Goal: Find specific page/section: Find specific page/section

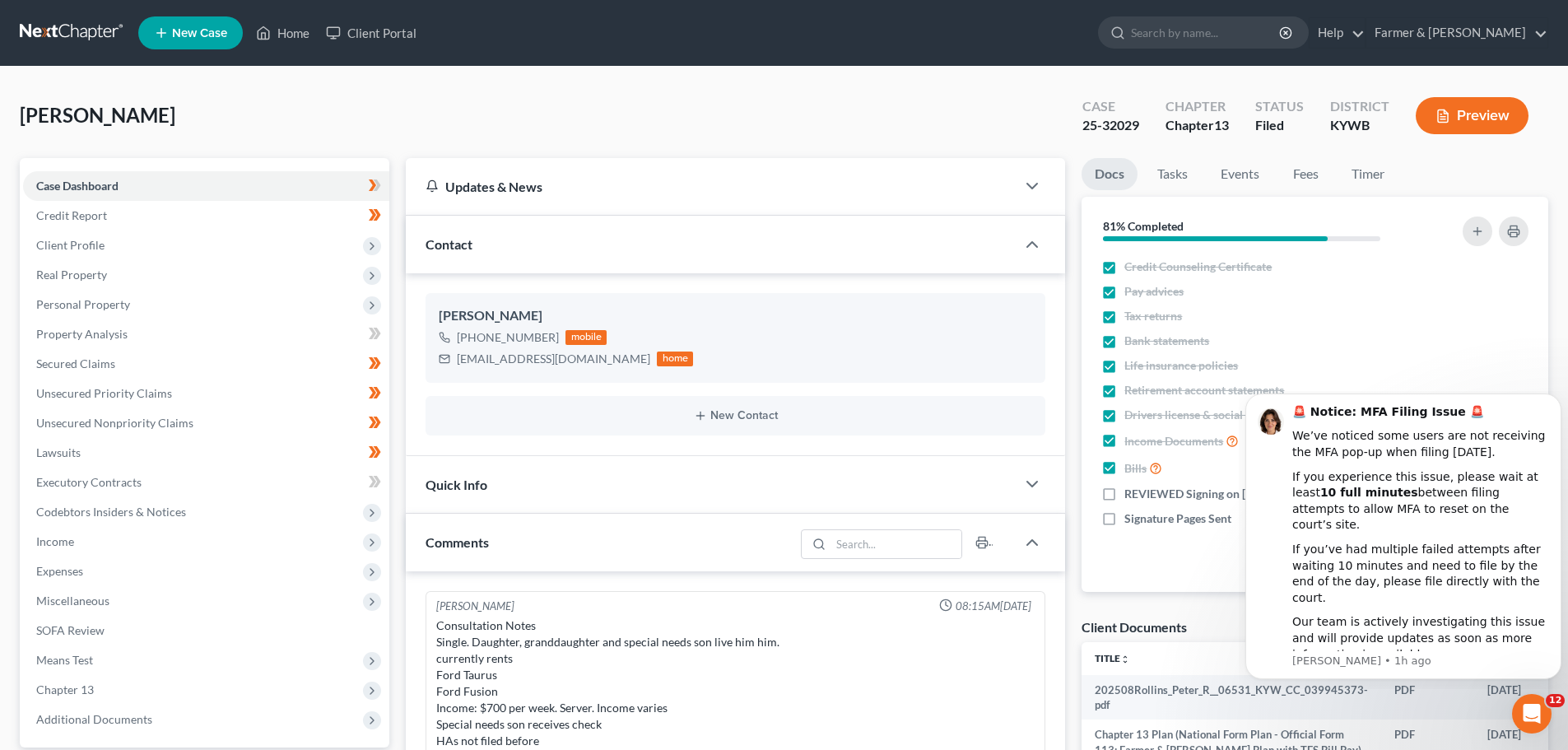
scroll to position [453, 0]
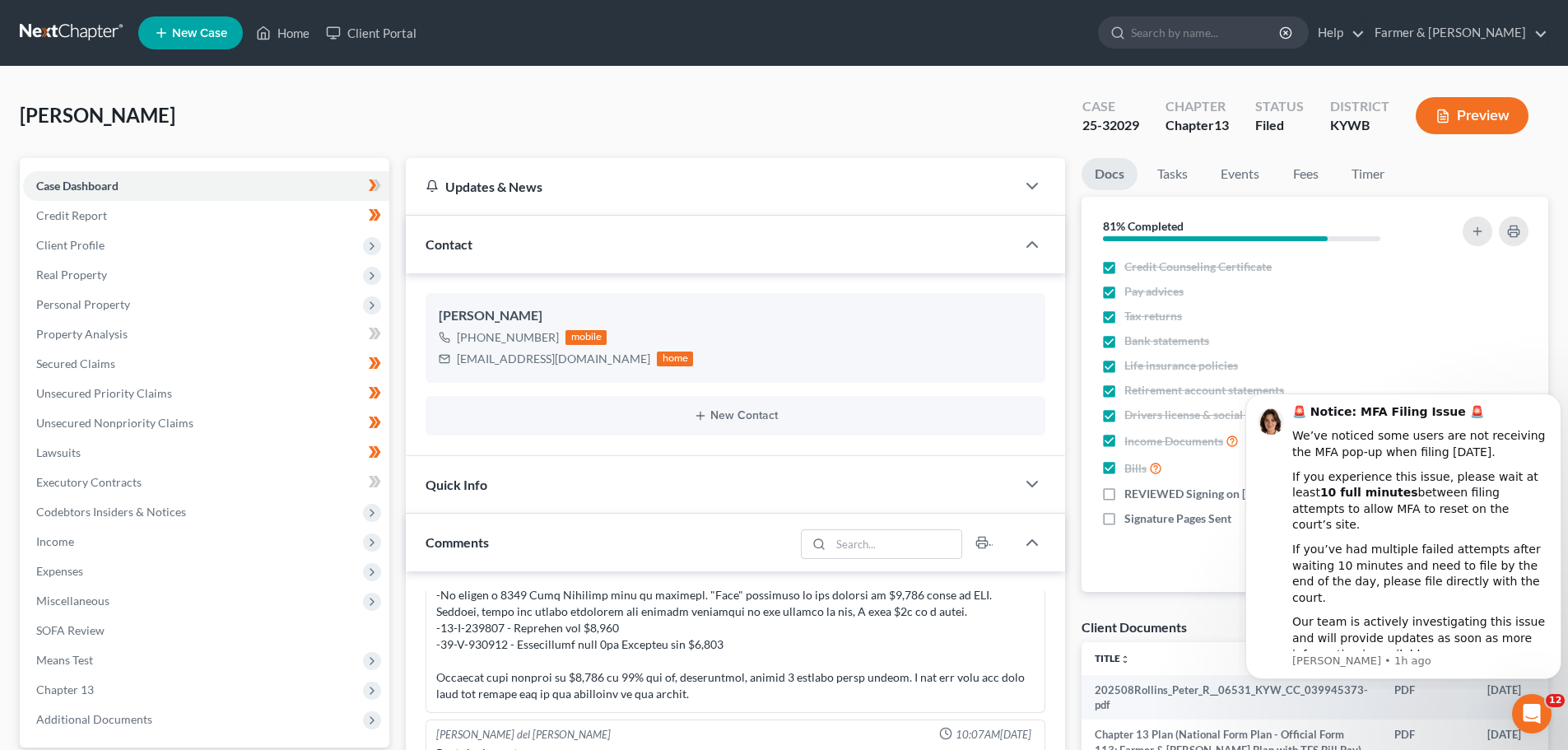
click at [90, 33] on link at bounding box center [72, 32] width 105 height 30
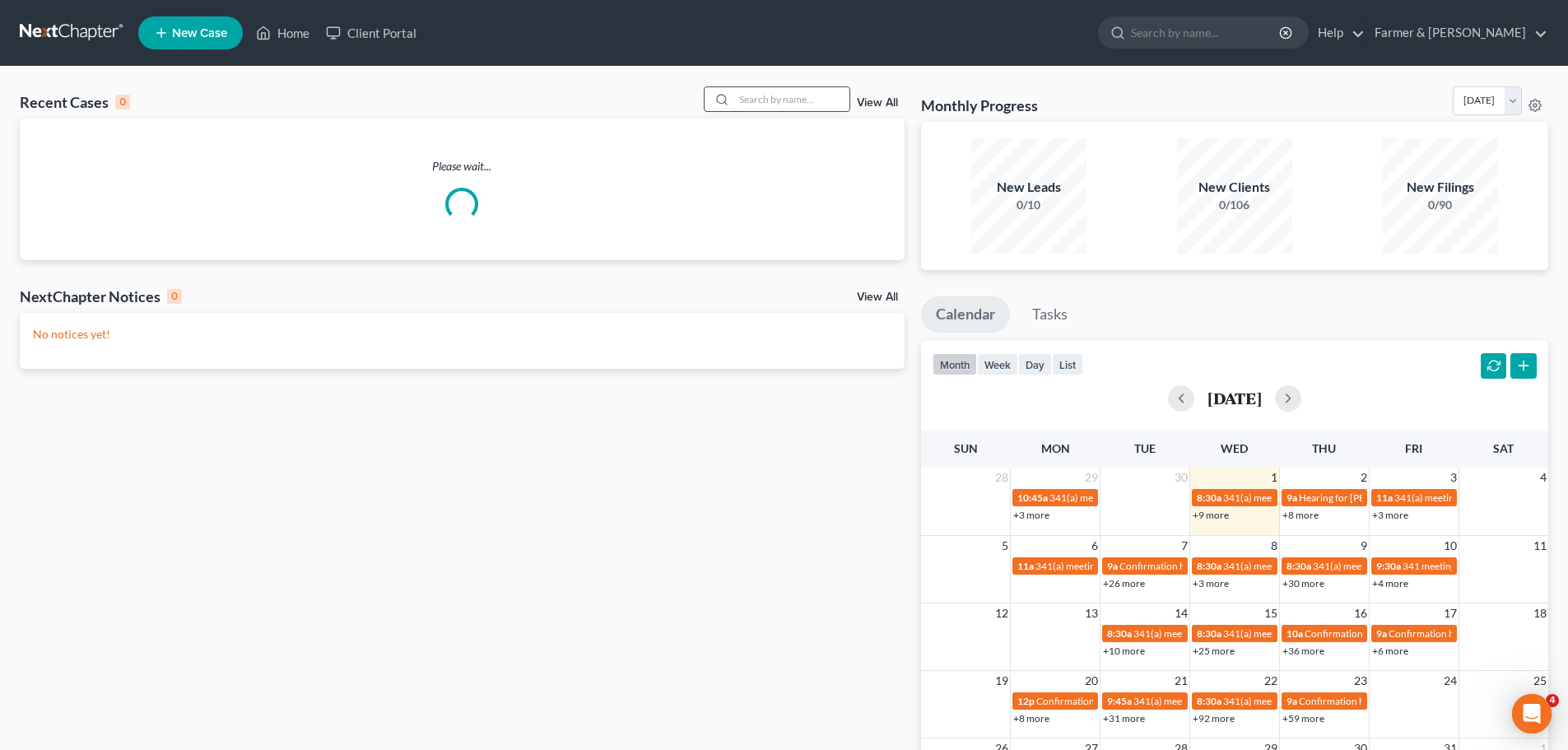
click at [761, 103] on input "search" at bounding box center [792, 99] width 115 height 24
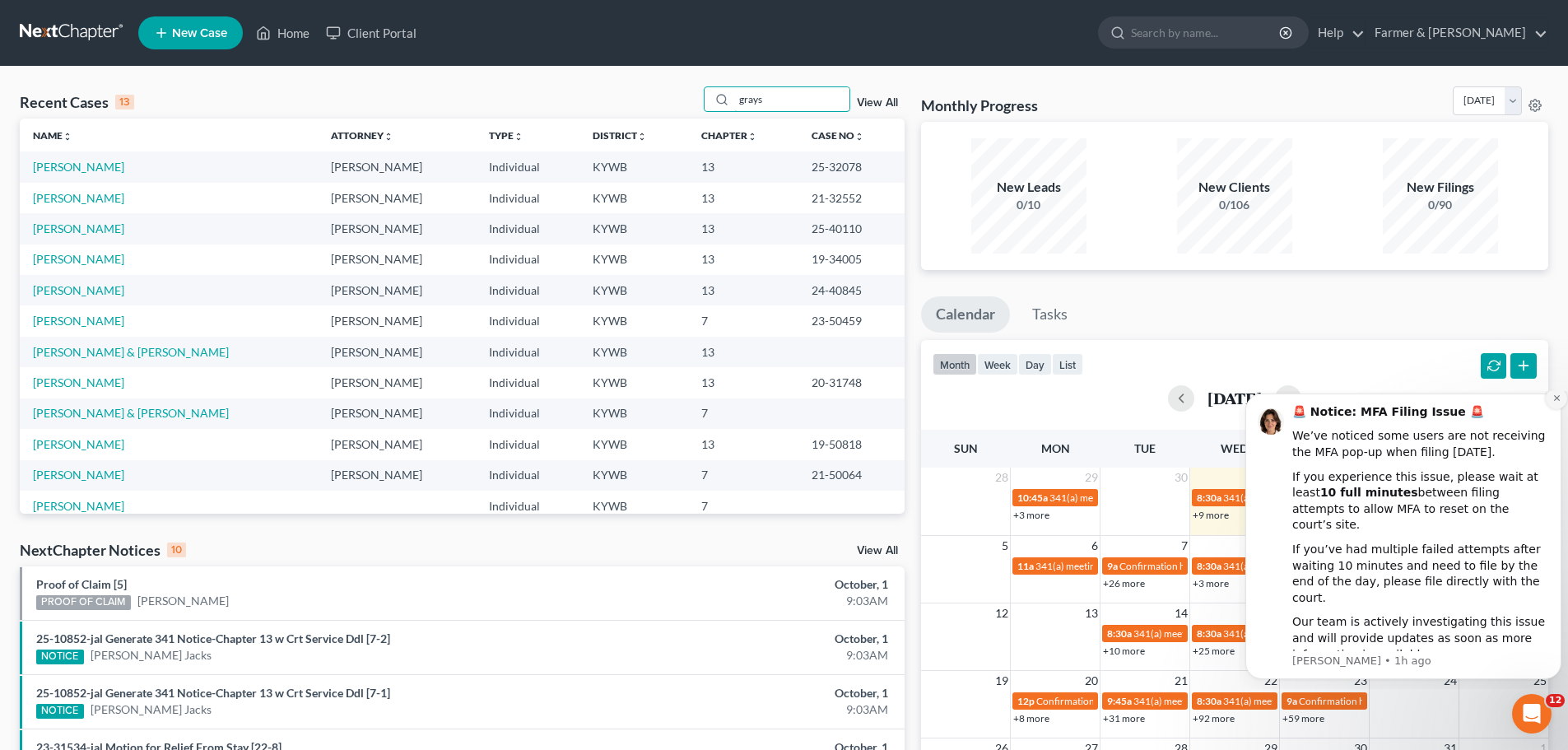
type input "grays"
click at [1556, 402] on icon "Dismiss notification" at bounding box center [1557, 398] width 9 height 9
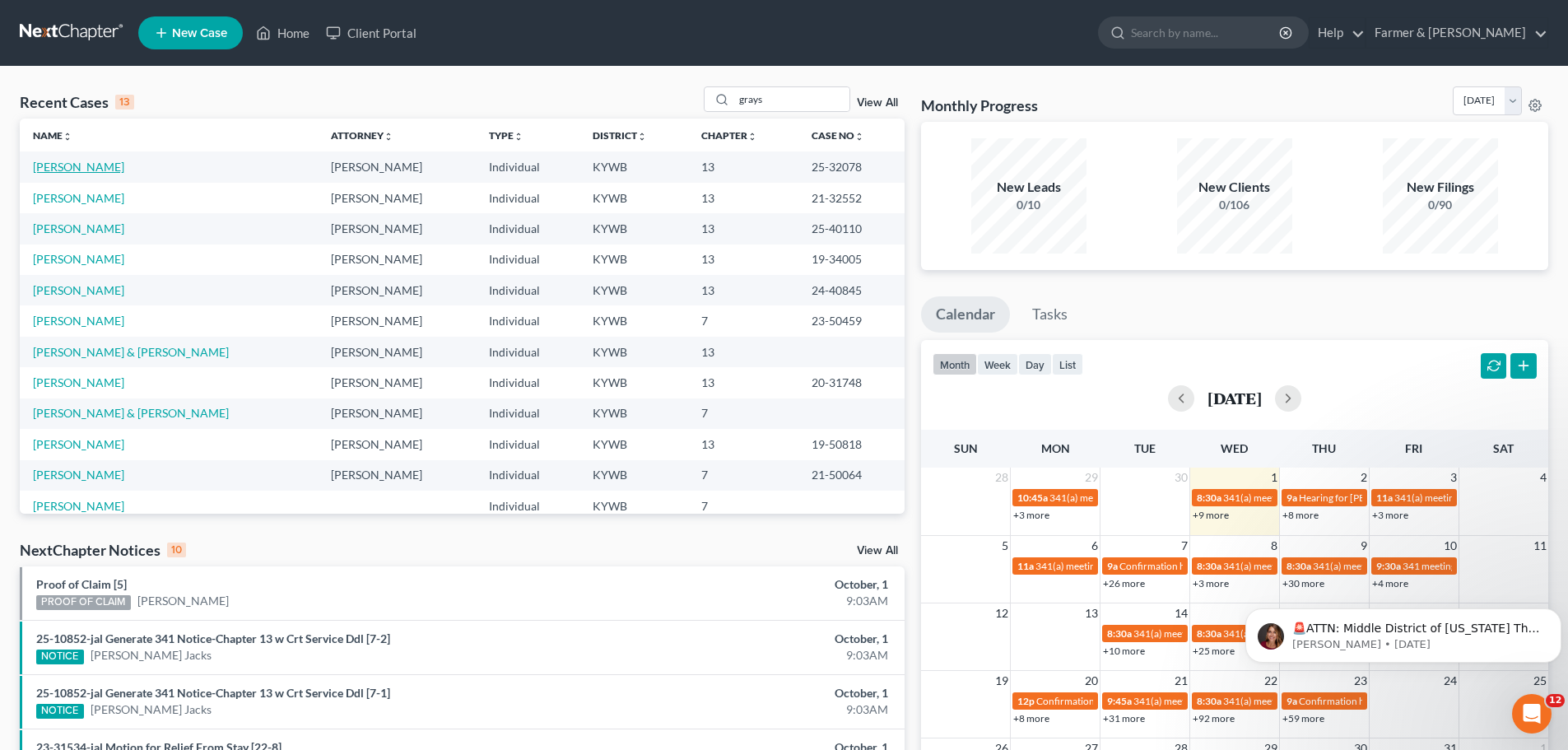
click at [77, 167] on link "[PERSON_NAME]" at bounding box center [78, 167] width 91 height 14
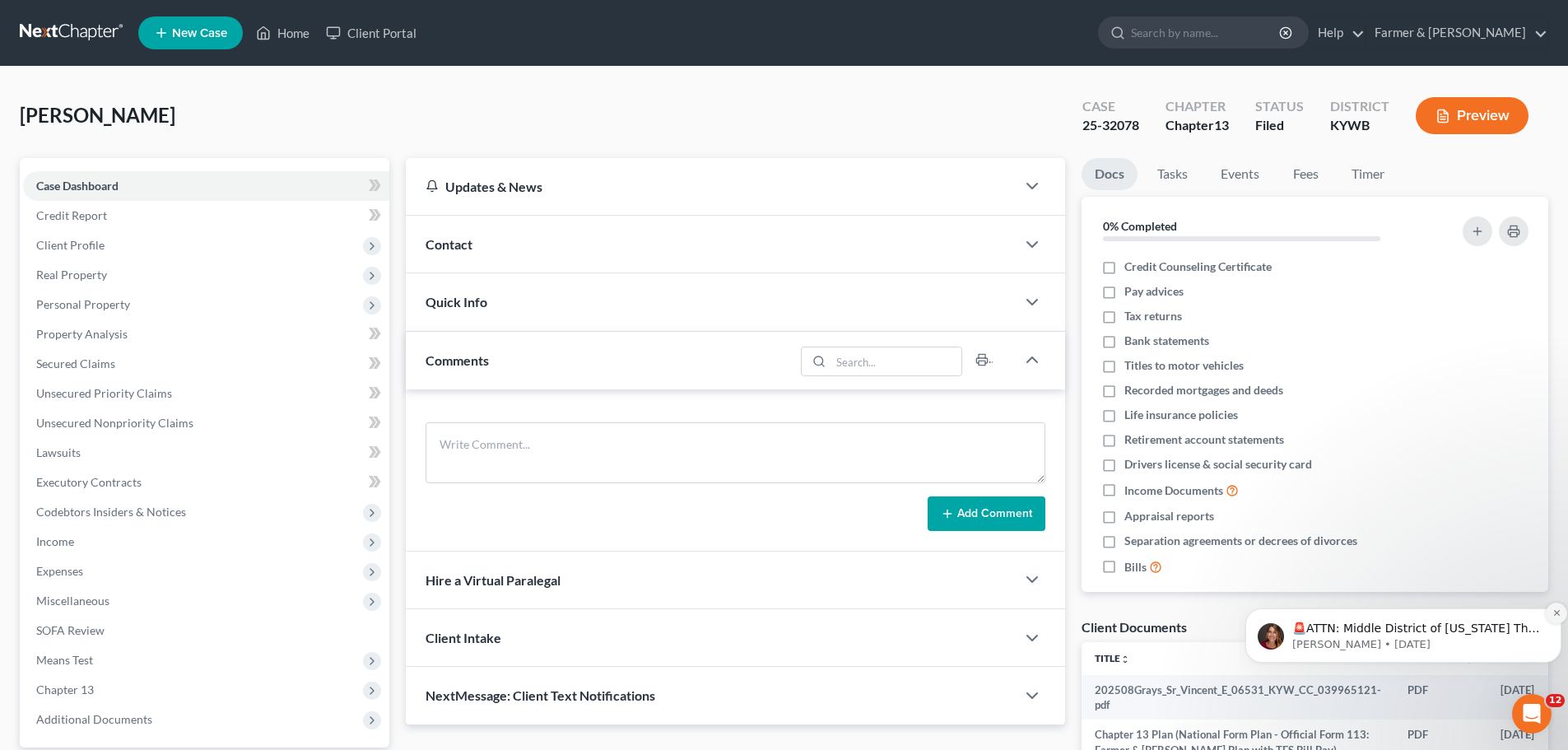
click at [1554, 608] on button "Dismiss notification" at bounding box center [1557, 613] width 22 height 22
